Goal: Information Seeking & Learning: Check status

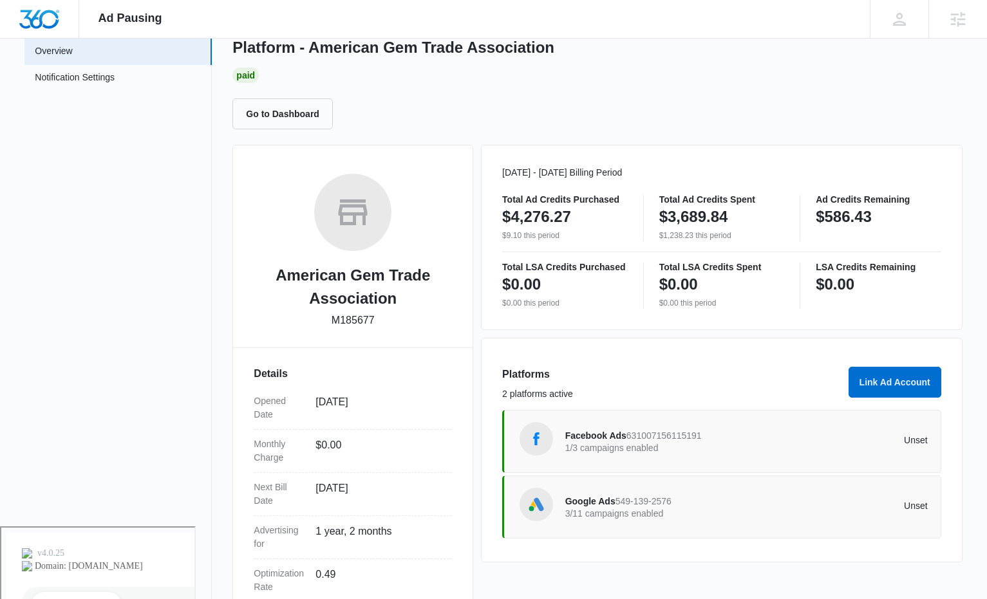
scroll to position [199, 0]
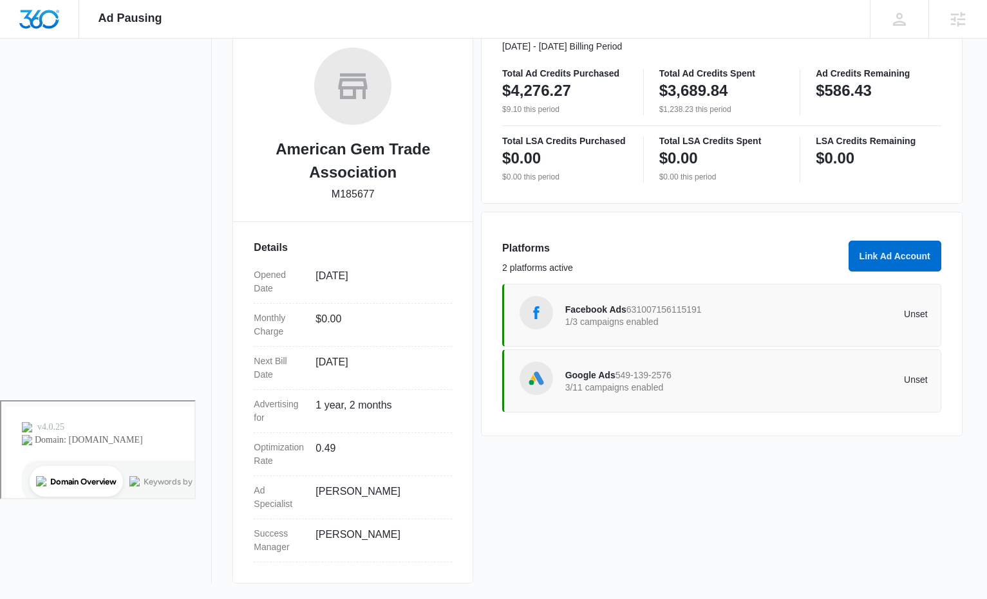
click at [802, 319] on div "Unset" at bounding box center [837, 316] width 182 height 12
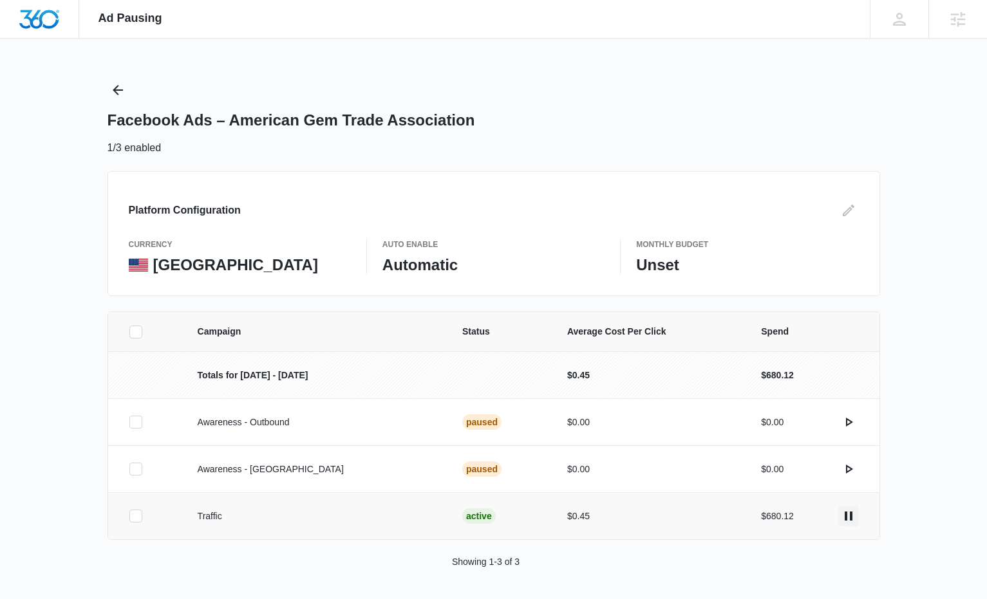
click at [849, 516] on icon "actions.pause" at bounding box center [848, 516] width 15 height 15
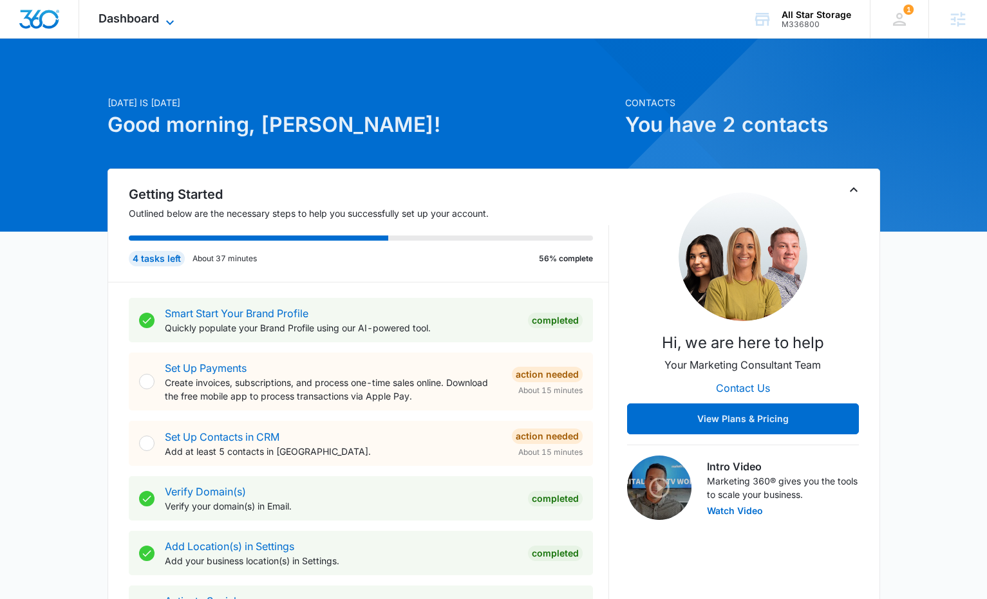
click at [149, 21] on span "Dashboard" at bounding box center [129, 19] width 61 height 14
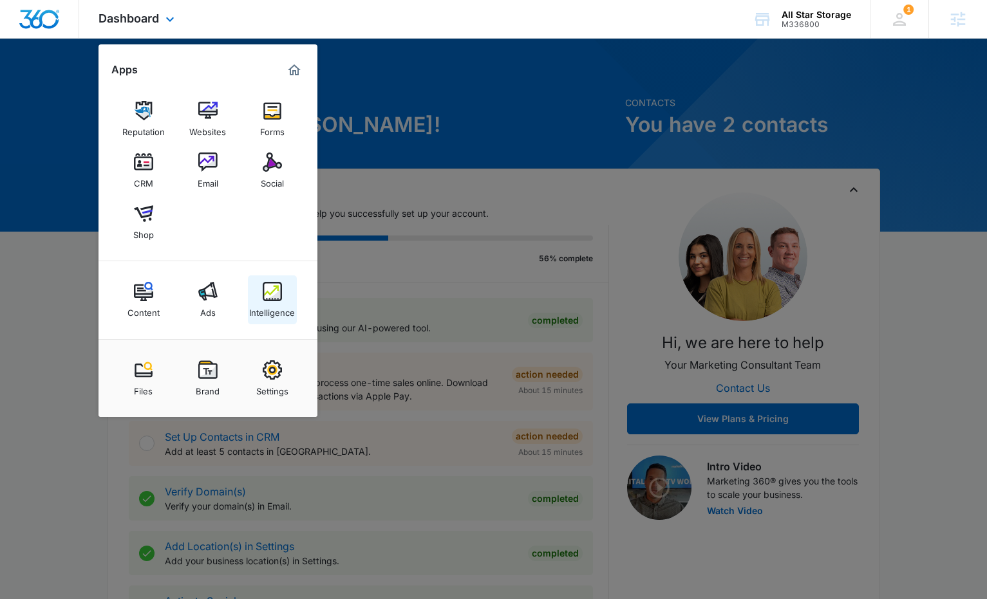
click at [276, 295] on img at bounding box center [272, 291] width 19 height 19
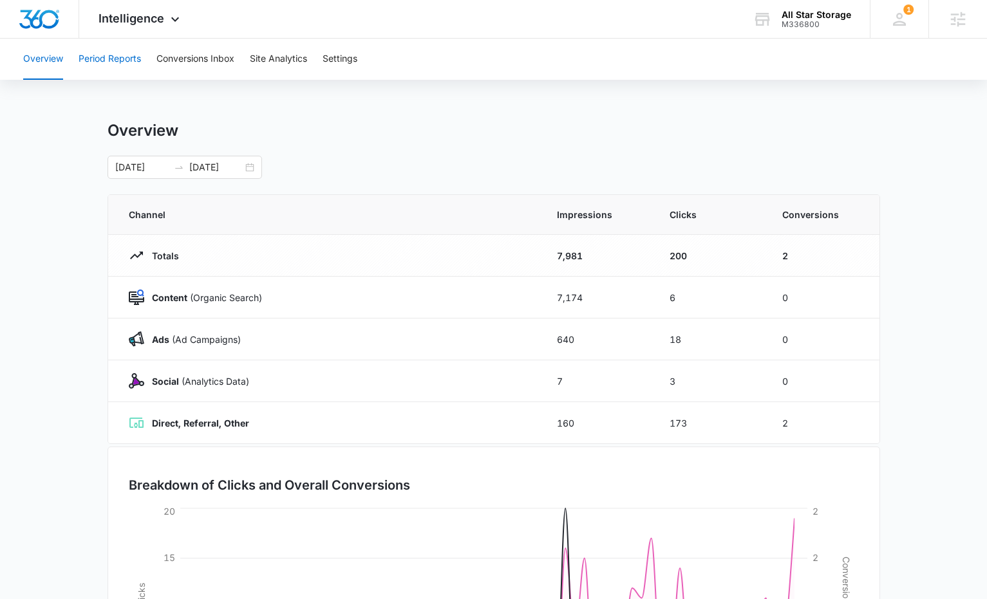
click at [129, 60] on button "Period Reports" at bounding box center [110, 59] width 62 height 41
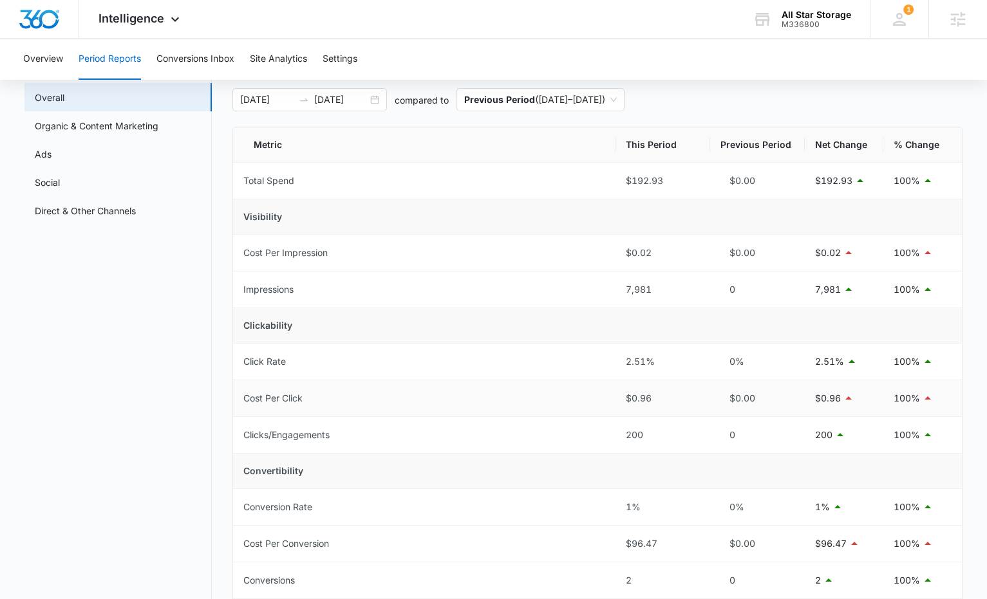
scroll to position [70, 0]
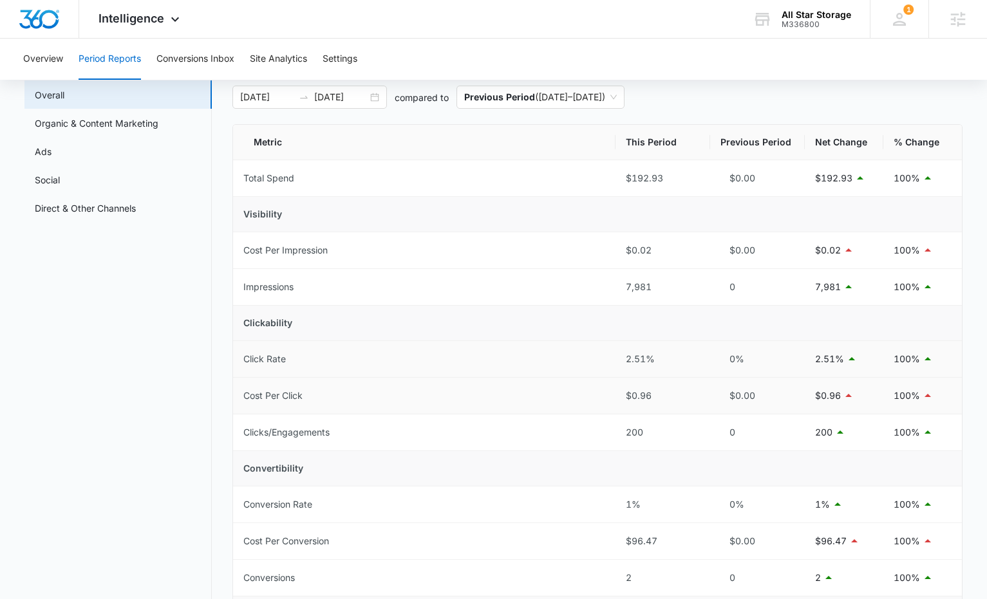
click at [816, 376] on td "2.51%" at bounding box center [844, 359] width 79 height 37
click at [835, 348] on td "2.51%" at bounding box center [844, 359] width 79 height 37
click at [838, 364] on p "2.51%" at bounding box center [829, 359] width 29 height 14
click at [831, 361] on p "2.51%" at bounding box center [829, 359] width 29 height 14
click at [87, 120] on link "Organic & Content Marketing" at bounding box center [97, 124] width 124 height 14
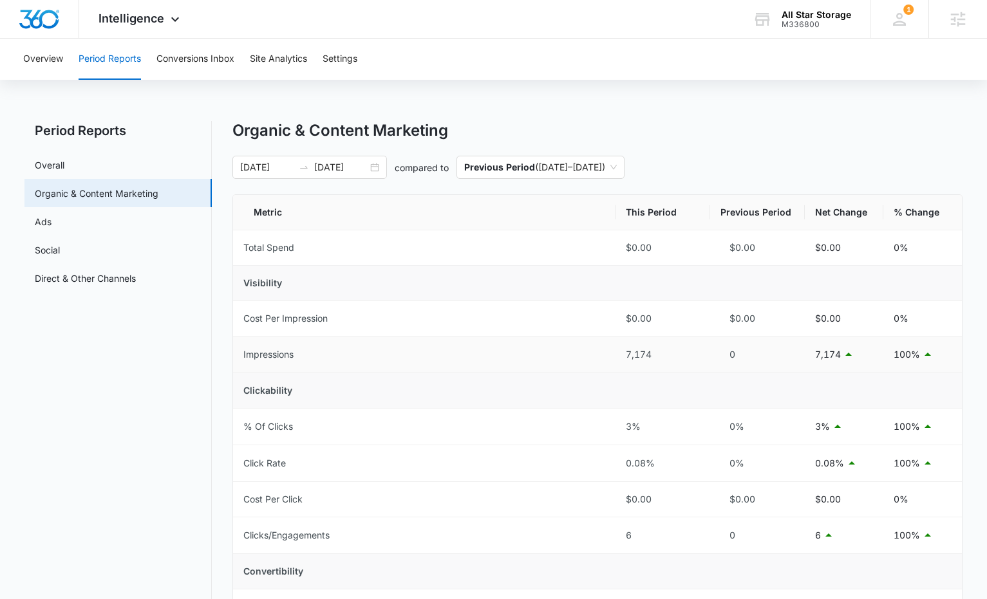
click at [837, 359] on p "7,174" at bounding box center [828, 355] width 26 height 14
click at [822, 355] on p "7,174" at bounding box center [828, 355] width 26 height 14
click at [821, 417] on td "3%" at bounding box center [844, 427] width 79 height 37
click at [835, 542] on icon at bounding box center [828, 535] width 15 height 15
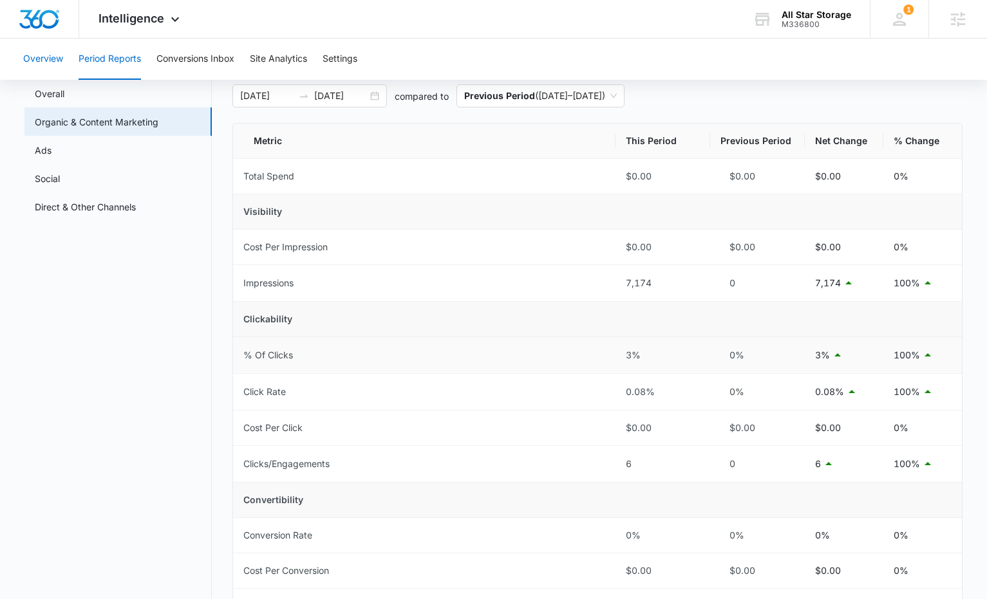
scroll to position [10, 0]
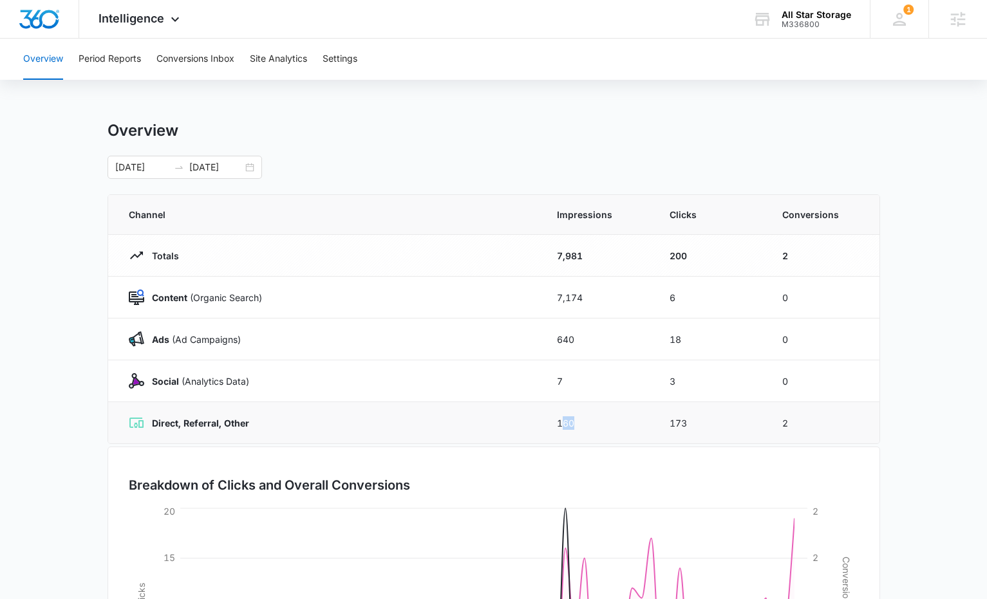
drag, startPoint x: 562, startPoint y: 417, endPoint x: 608, endPoint y: 429, distance: 47.9
click at [608, 429] on td "160" at bounding box center [598, 423] width 113 height 42
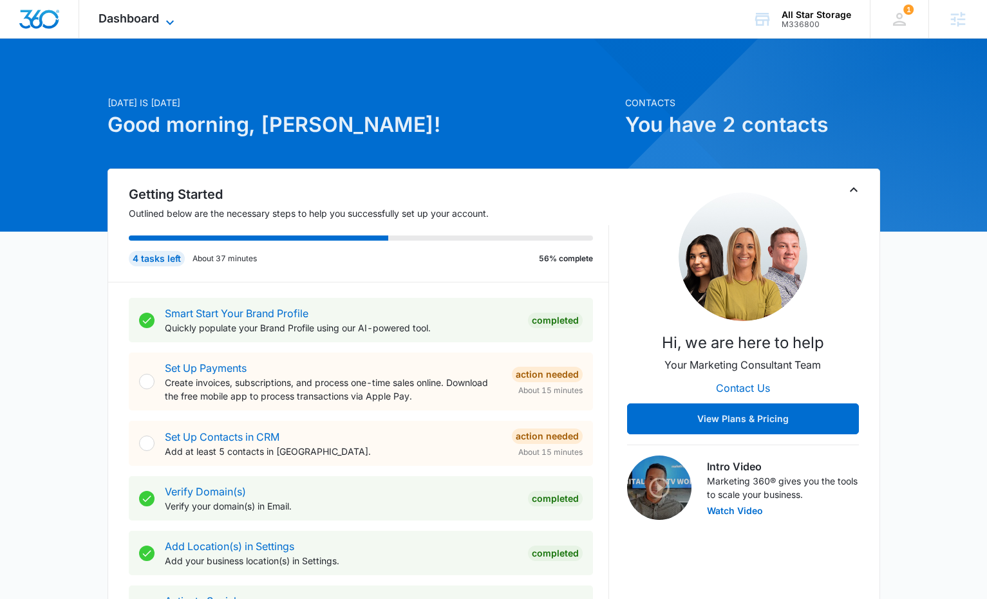
click at [156, 17] on span "Dashboard" at bounding box center [129, 19] width 61 height 14
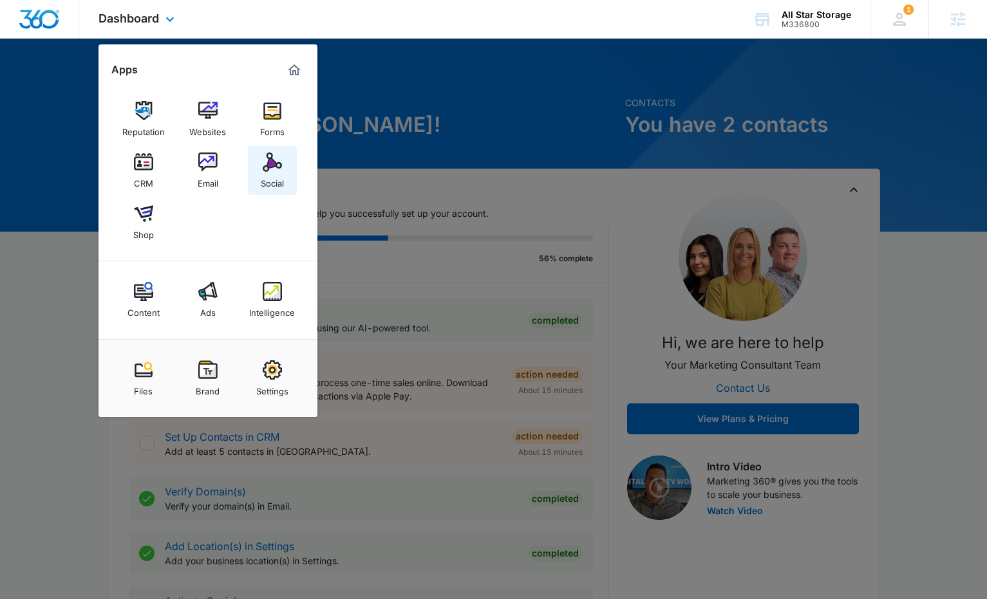
click at [280, 166] on img at bounding box center [272, 162] width 19 height 19
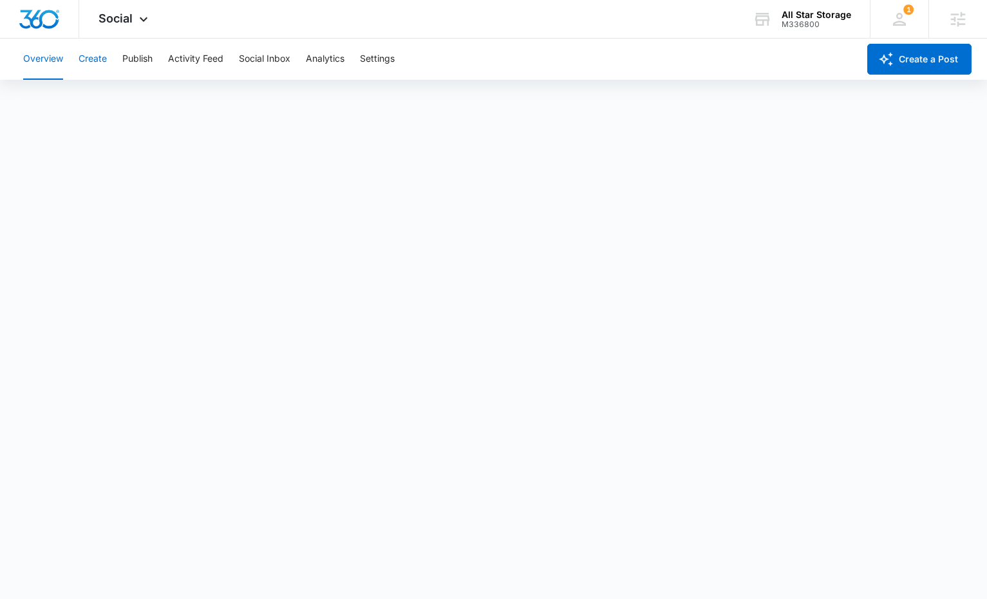
click at [107, 61] on button "Create" at bounding box center [93, 59] width 28 height 41
click at [213, 93] on button "Recommendations" at bounding box center [202, 98] width 78 height 36
click at [106, 100] on button "Approvals" at bounding box center [125, 98] width 43 height 36
click at [52, 66] on button "Overview" at bounding box center [43, 59] width 40 height 41
